Goal: Obtain resource: Obtain resource

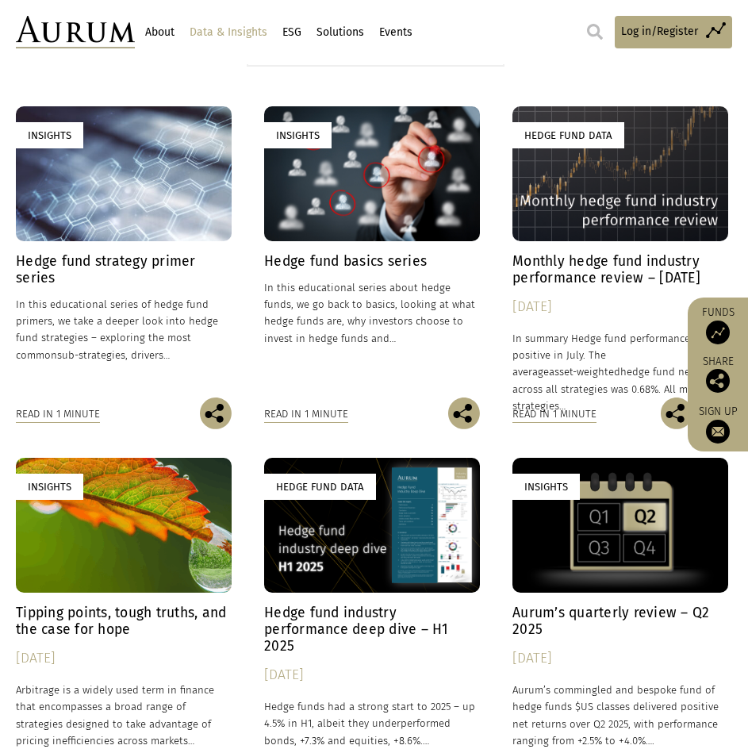
scroll to position [79, 0]
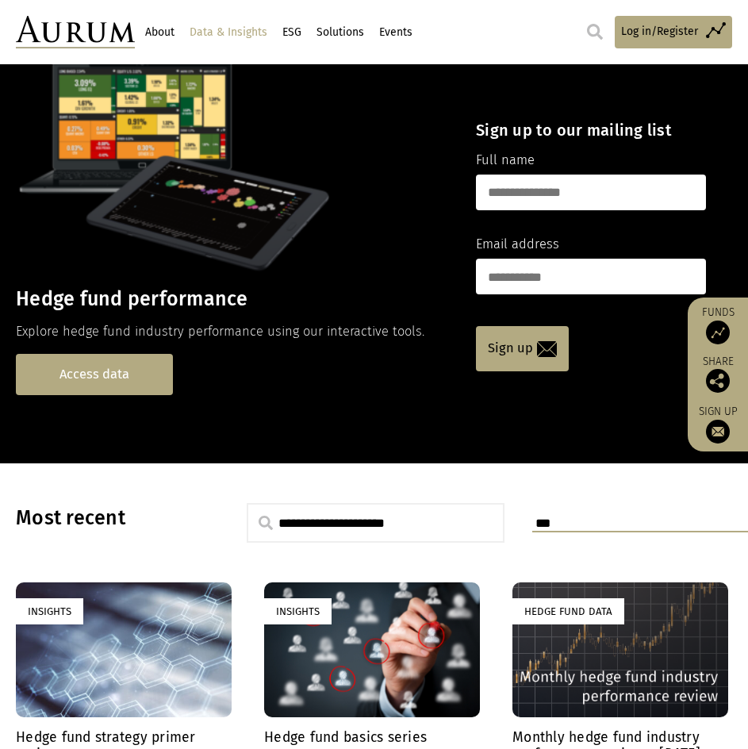
drag, startPoint x: 110, startPoint y: 385, endPoint x: 119, endPoint y: 391, distance: 10.8
click at [110, 383] on link "Access data" at bounding box center [94, 374] width 157 height 40
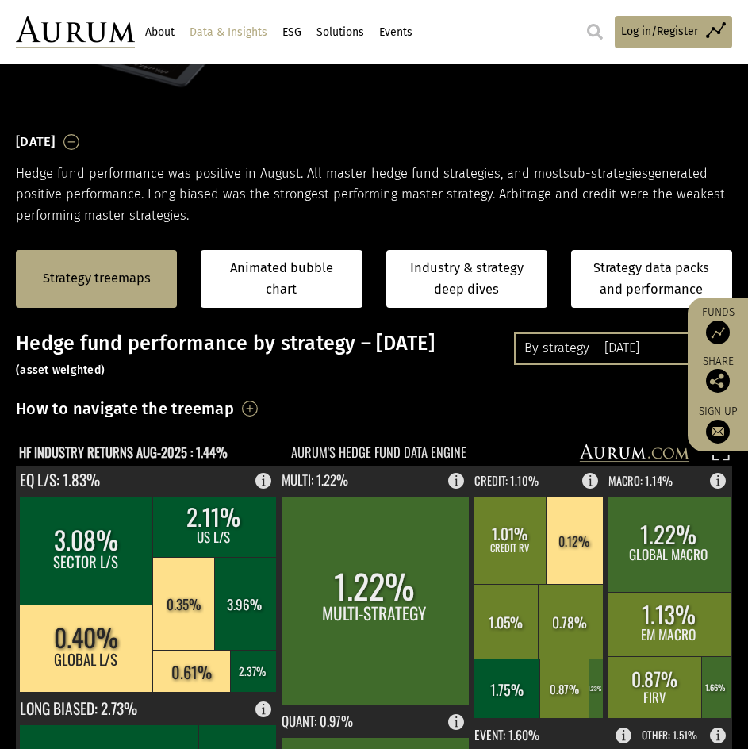
scroll to position [159, 0]
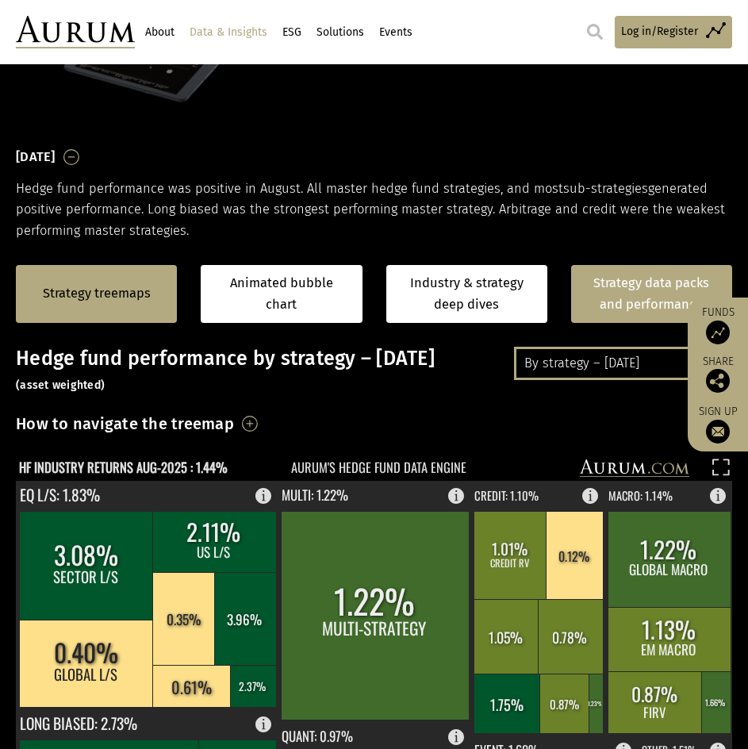
click at [606, 288] on link "Strategy data packs and performance" at bounding box center [651, 294] width 161 height 58
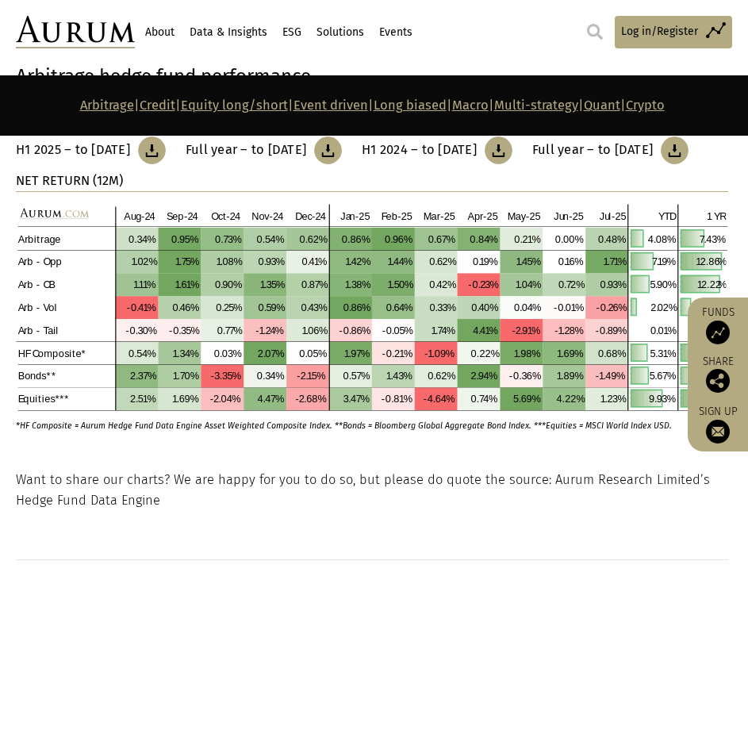
scroll to position [635, 0]
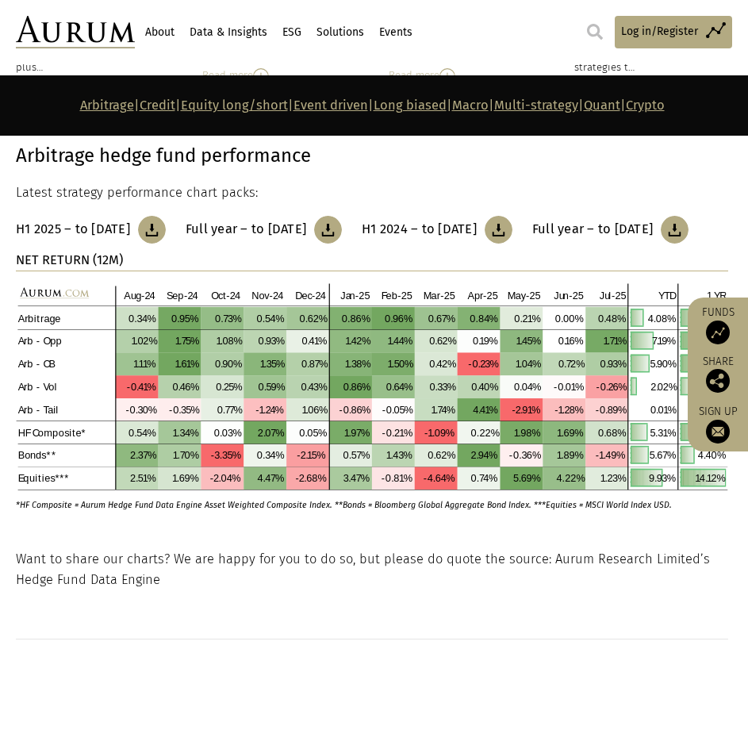
click at [371, 250] on div "H1 2025 – to [DATE] Full year – to [DATE] H1 2024 – to [DATE] Full year – to [D…" at bounding box center [372, 233] width 713 height 34
